Goal: Task Accomplishment & Management: Manage account settings

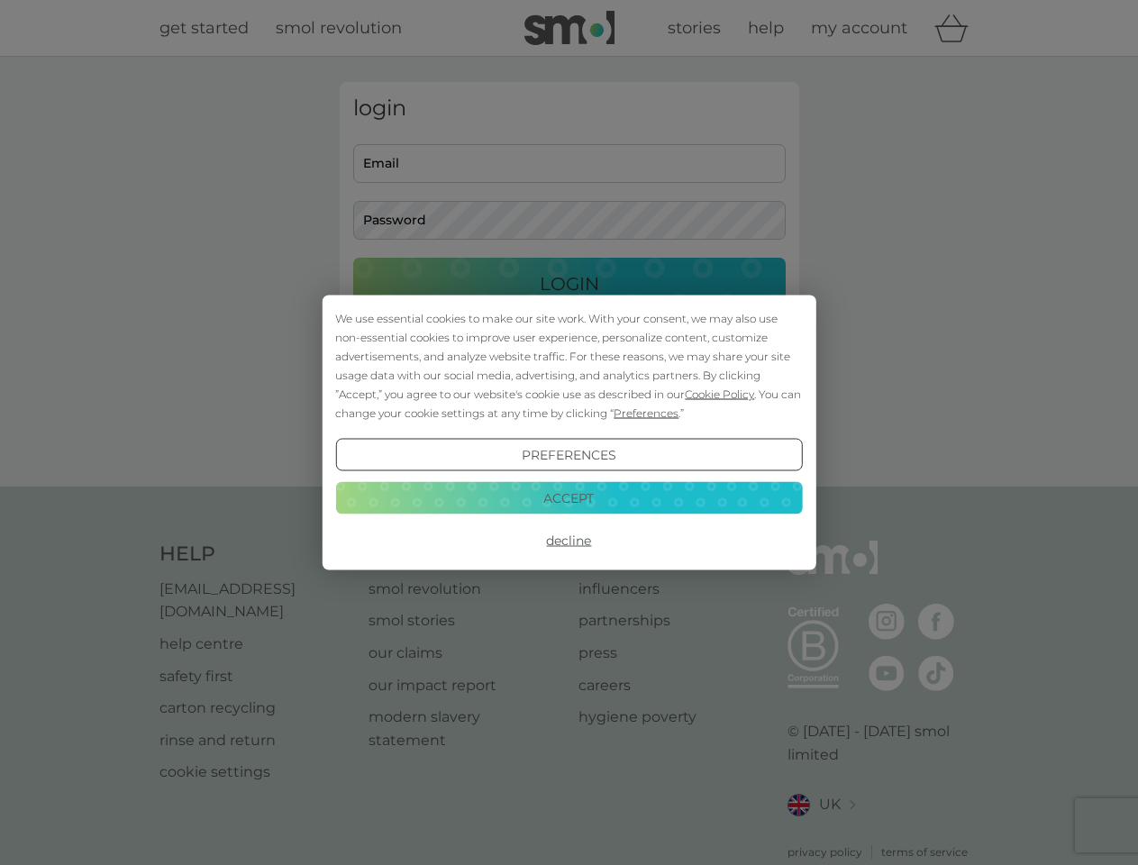
click at [720, 394] on span "Cookie Policy" at bounding box center [719, 395] width 69 height 14
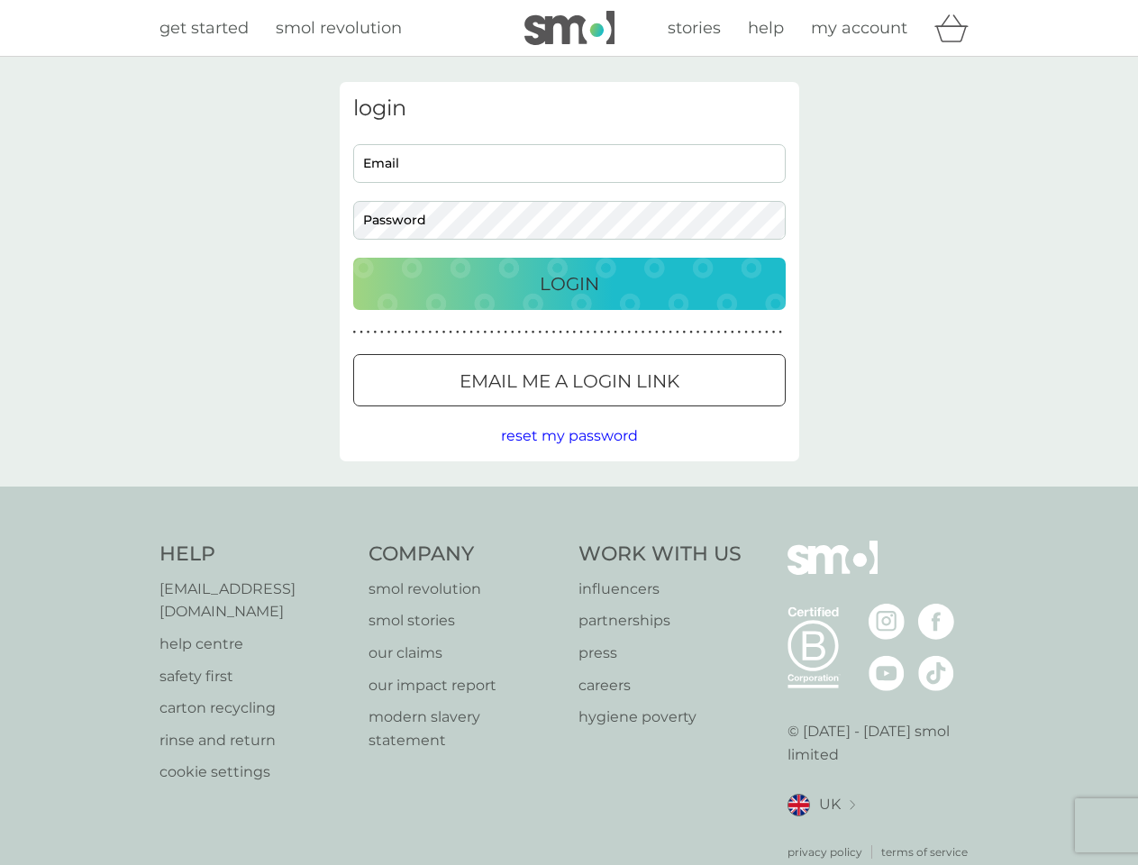
click at [645, 413] on div "login Email Password Login ● ● ● ● ● ● ● ● ● ● ● ● ● ● ● ● ● ● ● ● ● ● ● ● ● ● …" at bounding box center [570, 271] width 460 height 379
click at [569, 455] on div "login Email Password Login ● ● ● ● ● ● ● ● ● ● ● ● ● ● ● ● ● ● ● ● ● ● ● ● ● ● …" at bounding box center [570, 271] width 460 height 379
click at [569, 541] on div "Help [EMAIL_ADDRESS][DOMAIN_NAME] help centre safety first carton recycling rin…" at bounding box center [570, 701] width 820 height 320
click at [569, 498] on div "Help [EMAIL_ADDRESS][DOMAIN_NAME] help centre safety first carton recycling rin…" at bounding box center [569, 701] width 1138 height 428
